Goal: Task Accomplishment & Management: Manage account settings

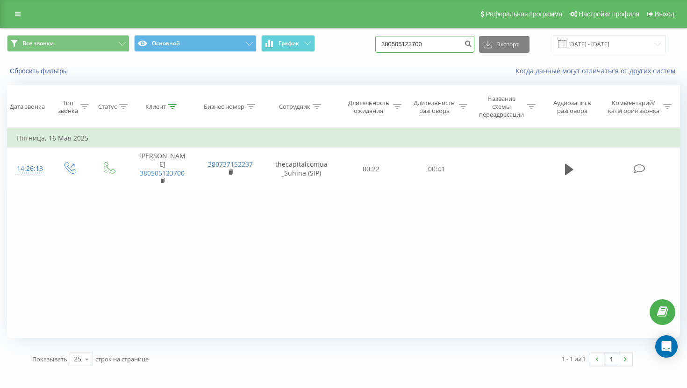
click at [447, 49] on input "380505123700" at bounding box center [424, 44] width 99 height 17
click at [20, 15] on icon at bounding box center [18, 14] width 6 height 7
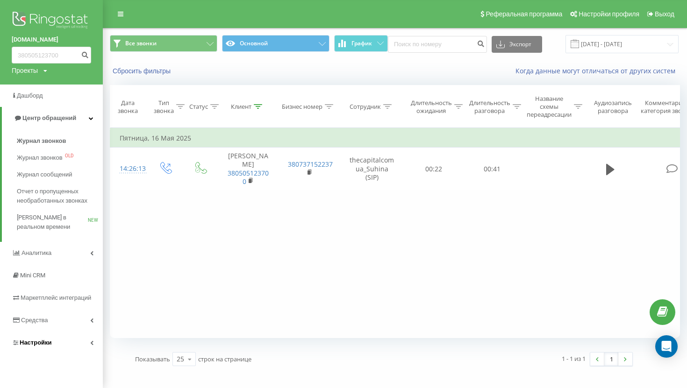
click at [72, 344] on link "Настройки" at bounding box center [51, 343] width 103 height 22
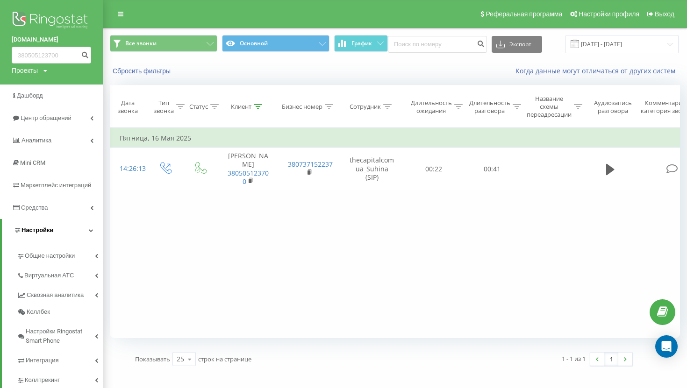
scroll to position [24, 0]
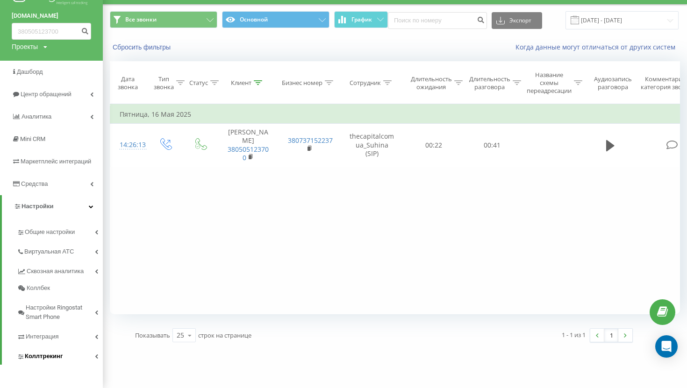
click at [67, 353] on link "Коллтрекинг" at bounding box center [60, 355] width 86 height 20
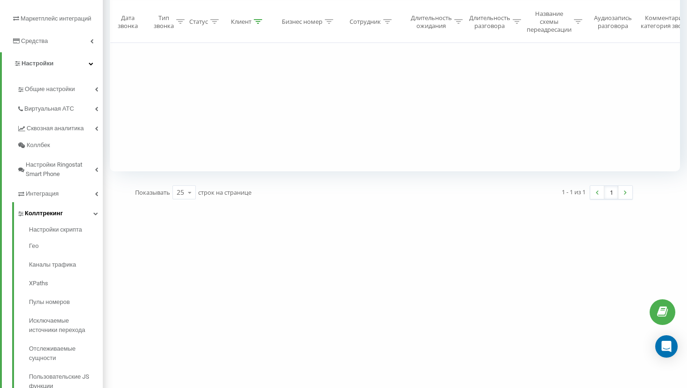
scroll to position [208, 0]
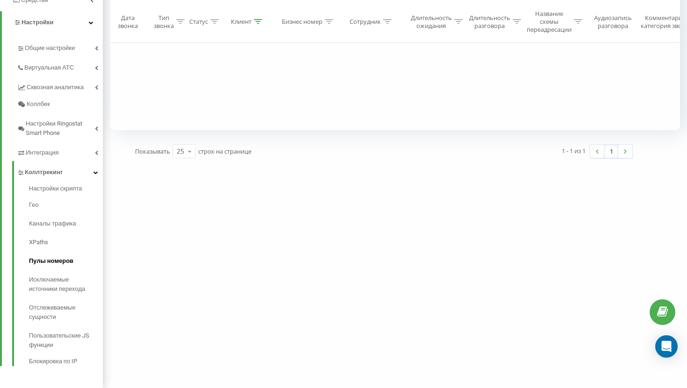
click at [55, 264] on span "Пулы номеров" at bounding box center [51, 260] width 44 height 9
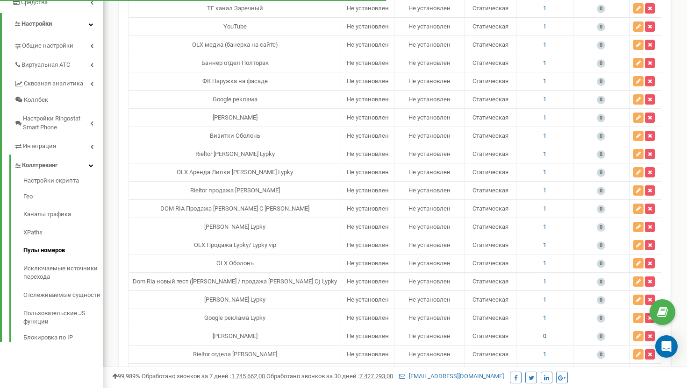
scroll to position [611, 0]
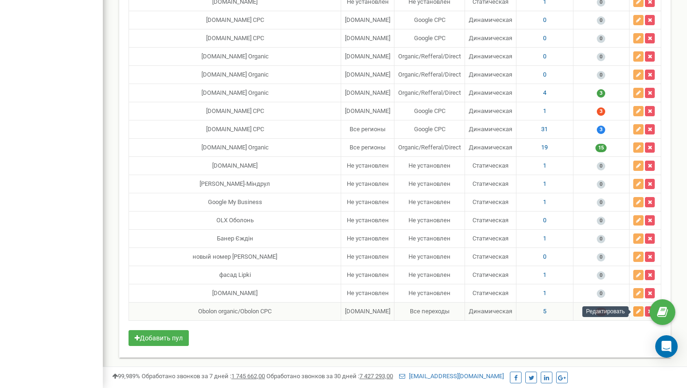
click at [637, 313] on icon "button" at bounding box center [638, 312] width 5 height 6
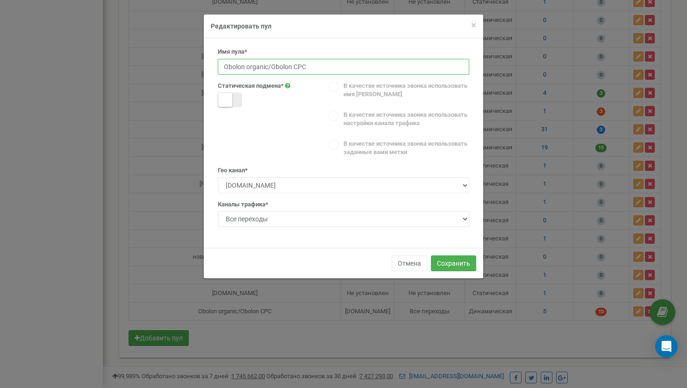
click at [267, 66] on input "Obolon organic/Obolon CPC" at bounding box center [343, 67] width 251 height 16
click at [271, 68] on input "Obolon organic/Obolon CPC" at bounding box center [343, 67] width 251 height 16
type input "Obolon CPC"
click at [443, 263] on button "Сохранить" at bounding box center [453, 264] width 45 height 16
